Goal: Entertainment & Leisure: Consume media (video, audio)

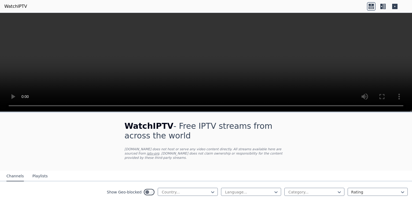
click at [185, 62] on video at bounding box center [206, 62] width 412 height 99
click at [72, 73] on video at bounding box center [206, 62] width 412 height 99
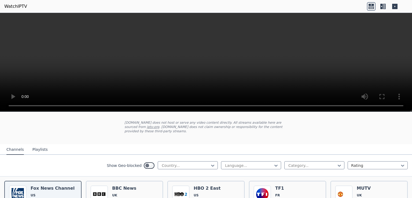
scroll to position [24, 0]
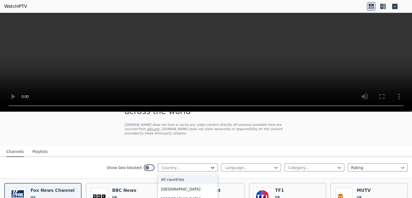
click at [210, 165] on icon at bounding box center [212, 167] width 5 height 5
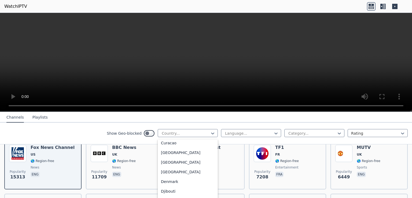
scroll to position [459, 0]
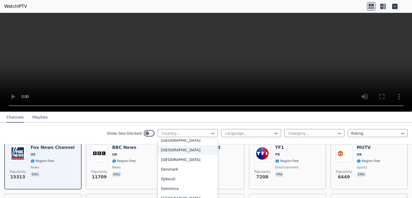
click at [174, 150] on div "[GEOGRAPHIC_DATA]" at bounding box center [188, 150] width 60 height 10
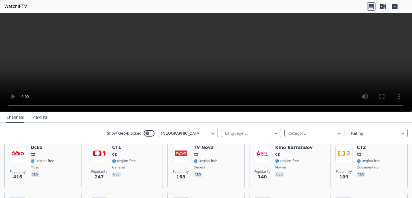
scroll to position [68, 0]
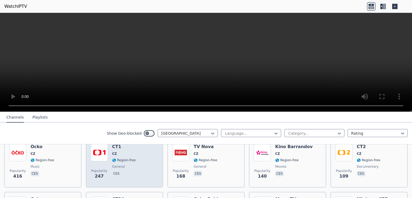
click at [121, 164] on span "general" at bounding box center [118, 166] width 13 height 4
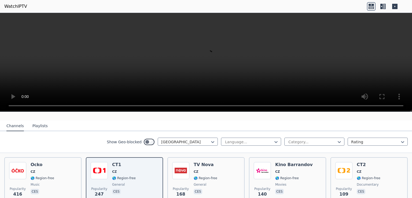
scroll to position [50, 0]
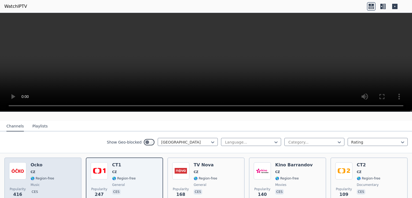
click at [36, 170] on span "CZ" at bounding box center [43, 172] width 24 height 4
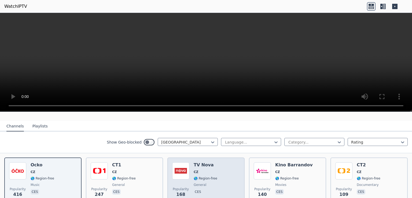
click at [210, 170] on span "CZ" at bounding box center [206, 172] width 24 height 4
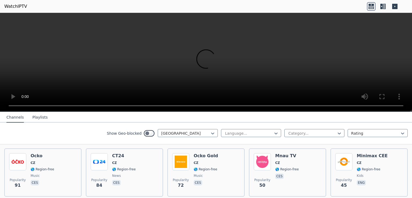
scroll to position [115, 0]
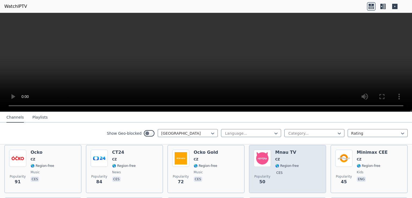
click at [277, 170] on p "ces" at bounding box center [279, 172] width 9 height 5
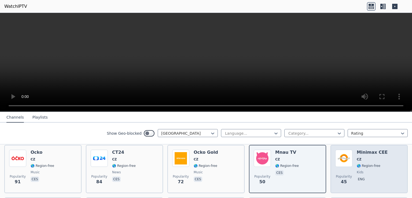
click at [373, 170] on span "kids" at bounding box center [372, 172] width 31 height 4
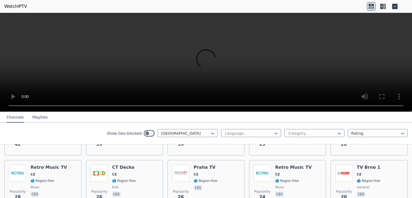
scroll to position [215, 0]
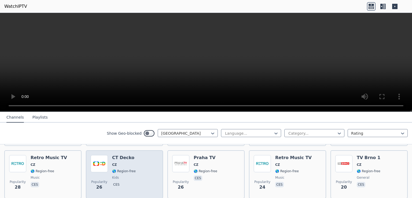
click at [112, 161] on div "CT Decko CZ 🌎 Region-free kids ces" at bounding box center [124, 174] width 24 height 39
click at [104, 161] on img at bounding box center [99, 163] width 17 height 17
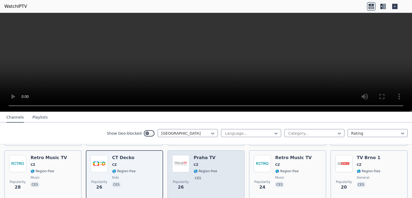
click at [200, 163] on span "CZ" at bounding box center [206, 165] width 24 height 4
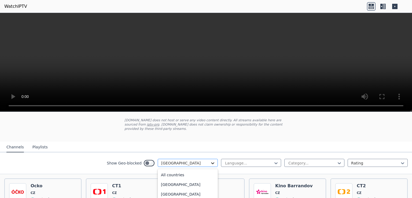
scroll to position [397, 0]
click at [210, 160] on icon at bounding box center [212, 162] width 5 height 5
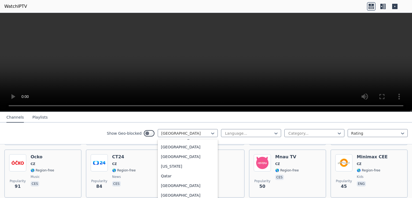
scroll to position [1451, 0]
click at [162, 186] on div "[GEOGRAPHIC_DATA]" at bounding box center [188, 186] width 60 height 10
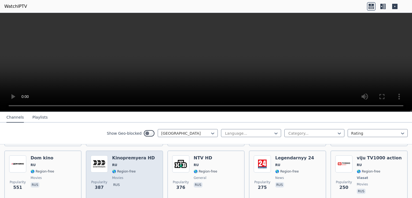
click at [107, 165] on div "Popularity 387 Kinopremyera HD RU 🌎 Region-free movies rus" at bounding box center [125, 175] width 68 height 40
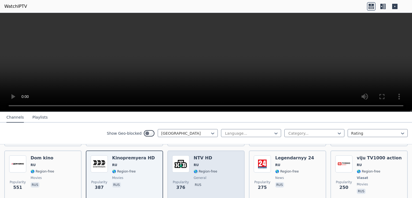
click at [196, 168] on div "NTV HD RU 🌎 Region-free general rus" at bounding box center [206, 175] width 24 height 40
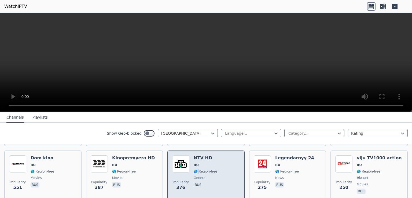
click at [196, 168] on div "NTV HD RU 🌎 Region-free general rus" at bounding box center [206, 175] width 24 height 40
click at [225, 173] on div "Popularity 376 NTV HD RU 🌎 Region-free general [DEMOGRAPHIC_DATA]" at bounding box center [206, 175] width 68 height 40
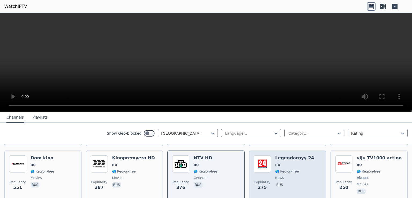
click at [284, 169] on span "🌎 Region-free" at bounding box center [287, 171] width 24 height 4
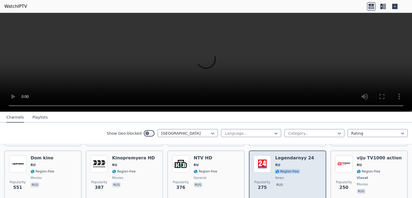
click at [284, 169] on span "🌎 Region-free" at bounding box center [287, 171] width 24 height 4
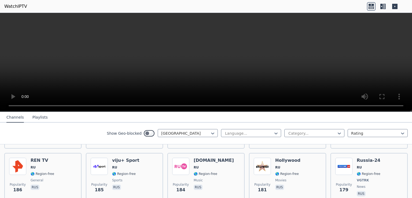
scroll to position [219, 0]
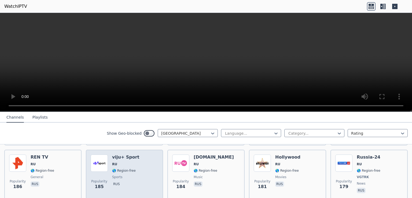
click at [127, 168] on span "🌎 Region-free" at bounding box center [124, 170] width 24 height 4
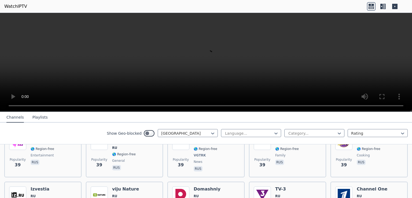
scroll to position [962, 0]
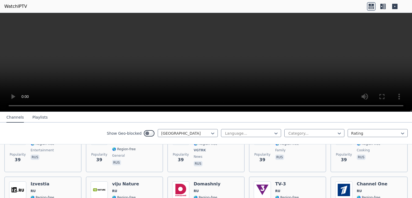
scroll to position [337, 0]
